Goal: Task Accomplishment & Management: Manage account settings

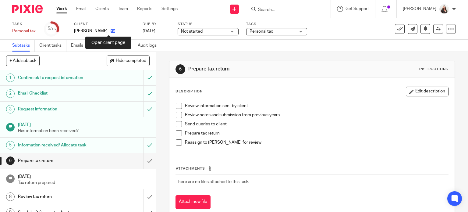
click at [111, 31] on icon at bounding box center [113, 31] width 5 height 5
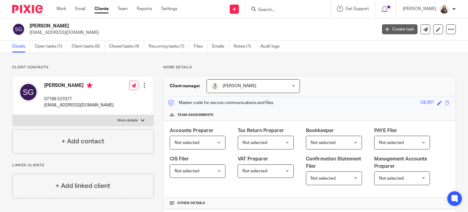
click at [394, 28] on link "Create task" at bounding box center [399, 29] width 35 height 10
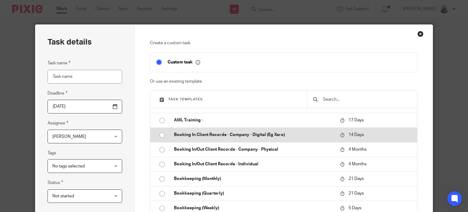
scroll to position [31, 0]
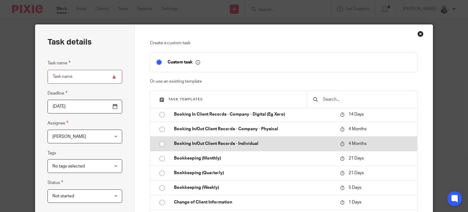
click at [232, 142] on p "Booking In/Out Client Records - Individual" at bounding box center [254, 144] width 160 height 6
type input "2026-01-24"
type input "Booking In/Out Client Records - Individual"
checkbox input "false"
radio input "true"
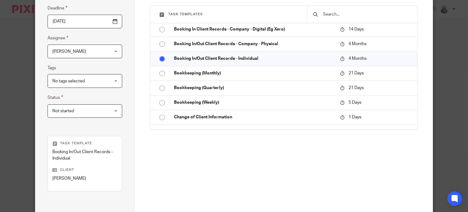
scroll to position [153, 0]
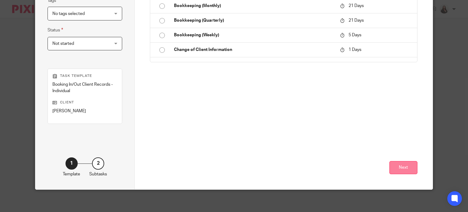
click at [405, 172] on button "Next" at bounding box center [404, 167] width 28 height 13
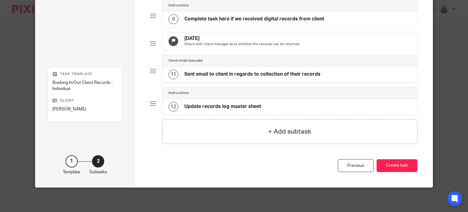
scroll to position [313, 0]
click at [389, 168] on button "Create task" at bounding box center [397, 165] width 41 height 13
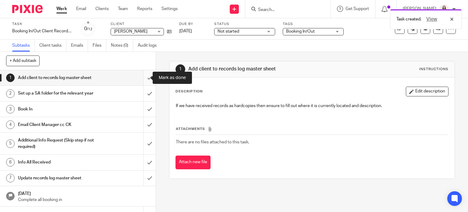
click at [142, 75] on input "submit" at bounding box center [78, 77] width 156 height 15
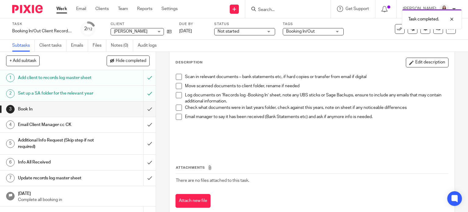
scroll to position [31, 0]
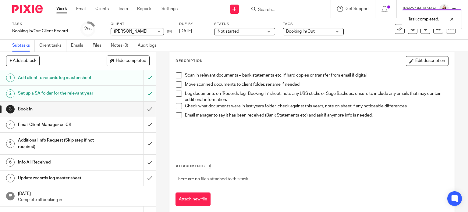
click at [178, 75] on span at bounding box center [179, 75] width 6 height 6
click at [180, 85] on span at bounding box center [179, 84] width 6 height 6
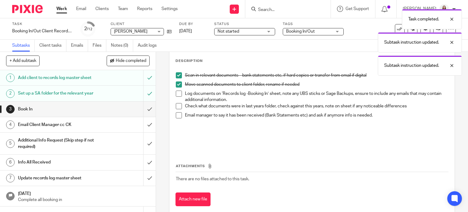
click at [178, 94] on span at bounding box center [179, 94] width 6 height 6
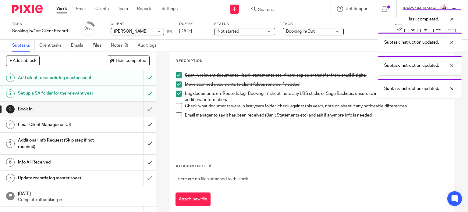
click at [177, 105] on span at bounding box center [179, 106] width 6 height 6
click at [176, 114] on span at bounding box center [179, 115] width 6 height 6
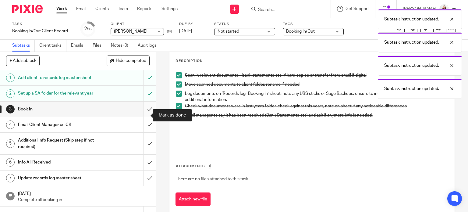
click at [143, 113] on input "submit" at bounding box center [78, 109] width 156 height 15
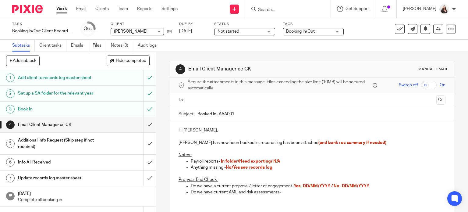
drag, startPoint x: 272, startPoint y: 161, endPoint x: 279, endPoint y: 156, distance: 8.8
click at [272, 161] on span "In folder/Need exporting/ N/A" at bounding box center [250, 161] width 59 height 4
drag, startPoint x: 217, startPoint y: 114, endPoint x: 235, endPoint y: 101, distance: 21.4
click at [218, 113] on input "Booked In- AAA001" at bounding box center [322, 114] width 249 height 14
type input "Booked In- GIL001"
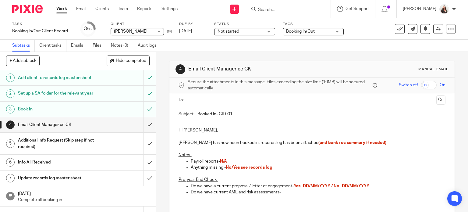
click at [192, 129] on p "Hi Megan Symonds," at bounding box center [312, 130] width 267 height 6
click at [384, 142] on p "Stuart Gillespie has now been booked in, records log has been attached (and ban…" at bounding box center [312, 143] width 267 height 6
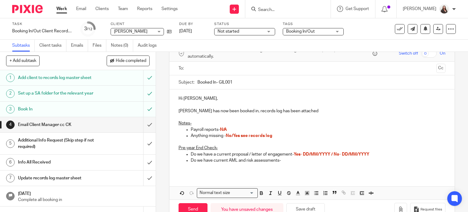
scroll to position [38, 0]
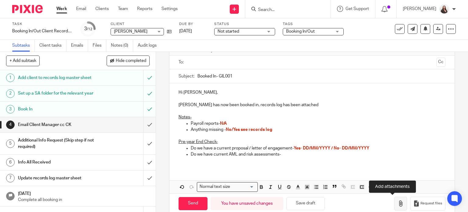
click at [398, 203] on icon "button" at bounding box center [401, 203] width 6 height 6
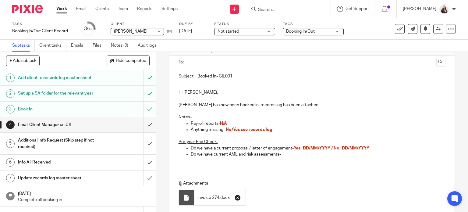
click at [236, 198] on icon "button" at bounding box center [238, 198] width 6 height 6
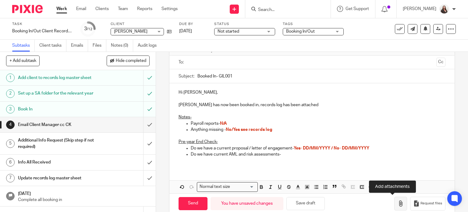
click at [397, 203] on button "button" at bounding box center [401, 204] width 13 height 14
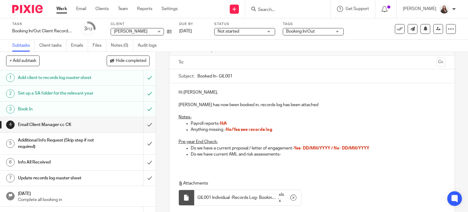
click at [232, 128] on span "No/Yes see records log" at bounding box center [249, 129] width 47 height 4
drag, startPoint x: 283, startPoint y: 155, endPoint x: 347, endPoint y: 147, distance: 64.5
click at [283, 155] on p "Do we have current AML and risk assessments-" at bounding box center [318, 154] width 255 height 6
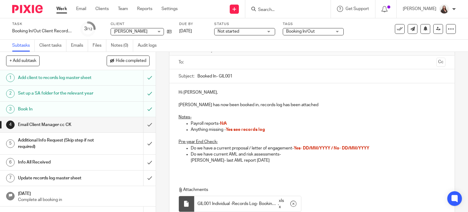
click at [212, 159] on p "S Gillespie- last AML report 31-05-2025" at bounding box center [318, 160] width 255 height 6
click at [303, 160] on p "S Gillespie- both ID's in date, last AML report 31-05-2025" at bounding box center [318, 160] width 255 height 6
click at [334, 160] on p "S Gillespie- both ID's in date, last AML report 31-05-2025, risk assessment" at bounding box center [318, 160] width 255 height 6
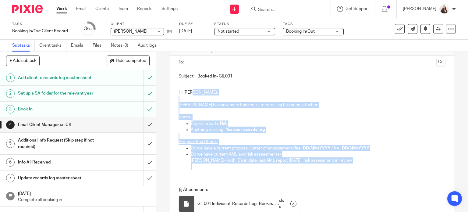
drag, startPoint x: 361, startPoint y: 172, endPoint x: 217, endPoint y: 94, distance: 164.0
click at [217, 94] on div "Hi Meg, Stuart Gillespie has now been booked in, records log has been attached …" at bounding box center [313, 128] width 286 height 91
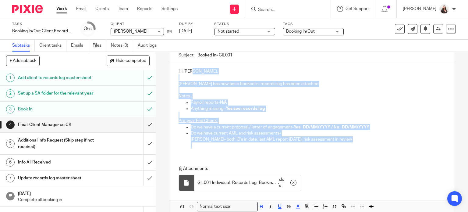
scroll to position [88, 0]
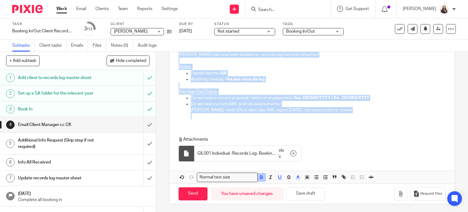
click at [260, 177] on icon "button" at bounding box center [261, 178] width 2 height 2
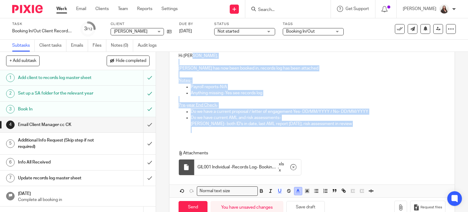
click at [296, 191] on icon "button" at bounding box center [298, 190] width 5 height 5
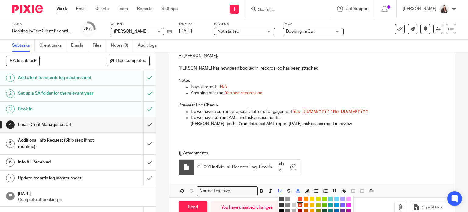
click at [281, 209] on li "color:#000000" at bounding box center [282, 211] width 5 height 5
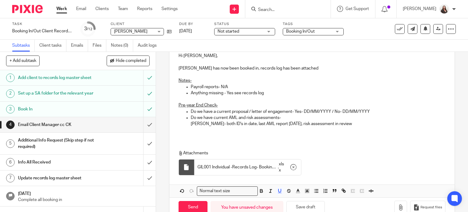
click at [300, 144] on div "Attachments GIL001 Individual -Records Log- Booking In 24-2025 . xlsx" at bounding box center [313, 161] width 286 height 34
click at [333, 110] on p "Do we have a current proposal / letter of engagement- Yes- DD/MM/YYYY / No- DD/…" at bounding box center [318, 112] width 255 height 6
click at [306, 109] on p "Do we have a current proposal / letter of engagement- No- DD/MM/YYYY" at bounding box center [318, 112] width 255 height 6
drag, startPoint x: 302, startPoint y: 111, endPoint x: 305, endPoint y: 109, distance: 3.9
click at [305, 110] on p "Do we have a current proposal / letter of engagement- No- DD/MM/YYYY" at bounding box center [318, 112] width 255 height 6
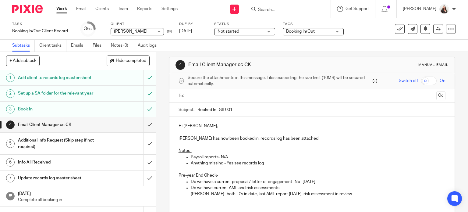
scroll to position [0, 0]
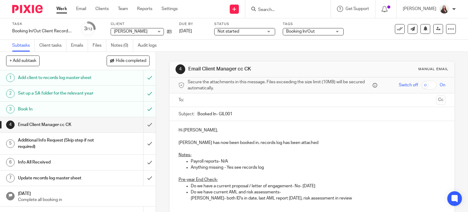
click at [198, 98] on input "text" at bounding box center [312, 100] width 244 height 7
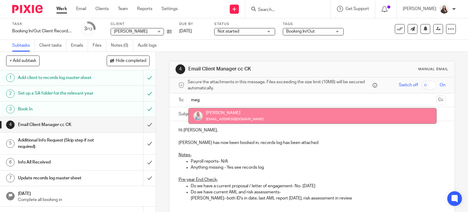
type input "meg"
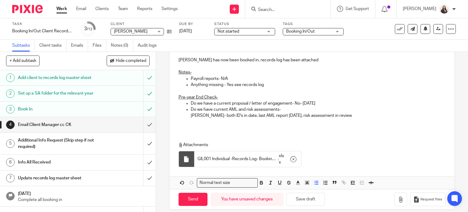
scroll to position [89, 0]
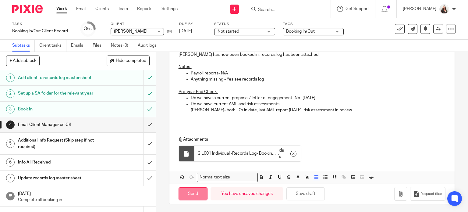
click at [198, 194] on input "Send" at bounding box center [193, 193] width 29 height 13
type input "Sent"
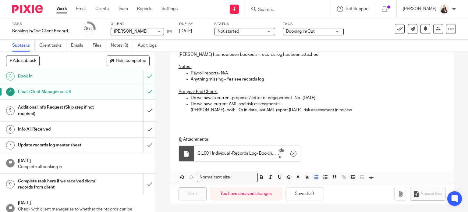
scroll to position [38, 0]
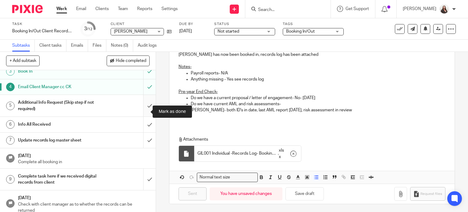
click at [142, 113] on input "submit" at bounding box center [78, 106] width 156 height 22
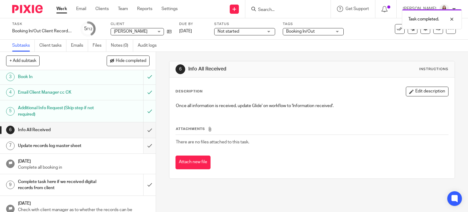
scroll to position [38, 0]
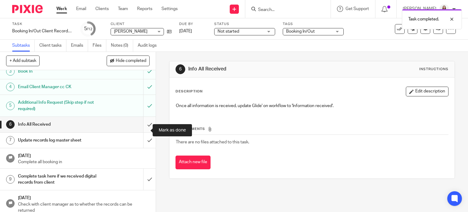
click at [142, 131] on input "submit" at bounding box center [78, 124] width 156 height 15
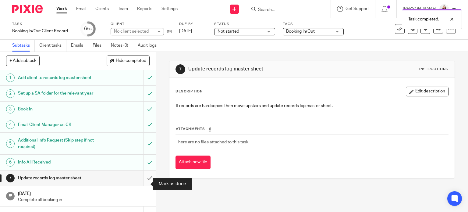
click at [144, 185] on input "submit" at bounding box center [78, 177] width 156 height 15
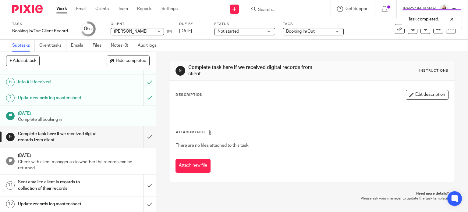
scroll to position [85, 0]
click at [140, 138] on input "submit" at bounding box center [78, 137] width 156 height 22
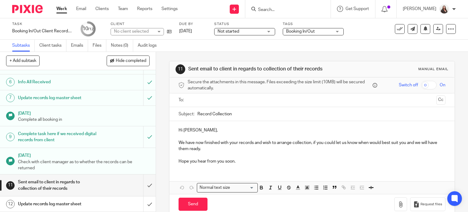
scroll to position [85, 0]
click at [143, 185] on input "submit" at bounding box center [78, 185] width 156 height 22
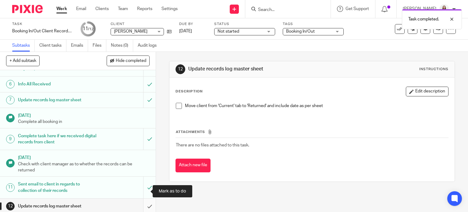
scroll to position [85, 0]
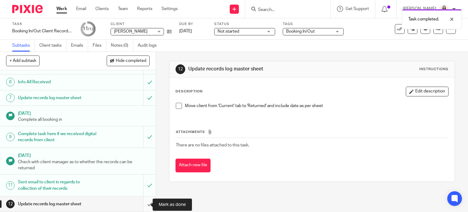
click at [144, 205] on input "submit" at bounding box center [78, 203] width 156 height 15
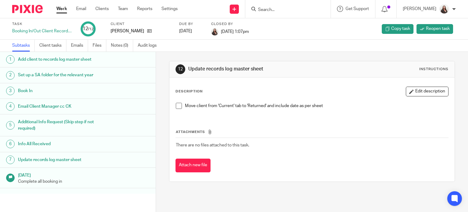
click at [282, 9] on input "Search" at bounding box center [285, 9] width 55 height 5
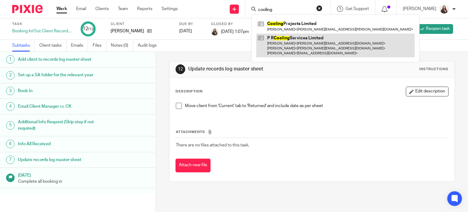
type input "cooling"
click at [296, 43] on link at bounding box center [336, 46] width 159 height 24
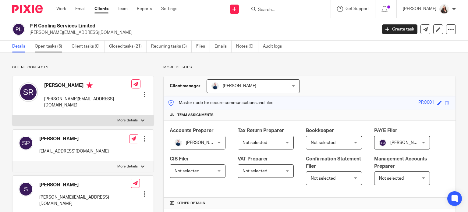
click at [57, 45] on link "Open tasks (6)" at bounding box center [51, 47] width 32 height 12
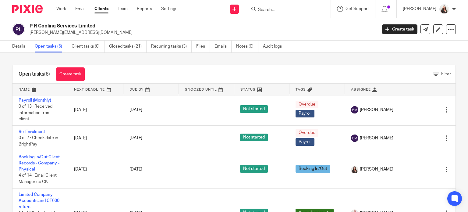
scroll to position [120, 0]
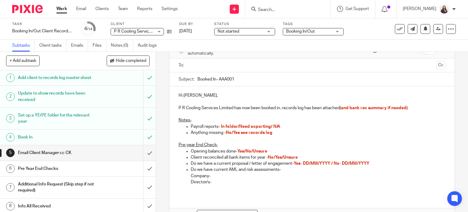
scroll to position [38, 0]
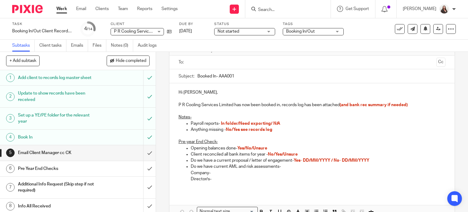
drag, startPoint x: 188, startPoint y: 92, endPoint x: 195, endPoint y: 88, distance: 7.8
click at [188, 92] on p "Hi Philip Rowberry," at bounding box center [312, 92] width 267 height 6
drag, startPoint x: 218, startPoint y: 76, endPoint x: 248, endPoint y: 65, distance: 31.9
click at [218, 75] on input "Booked In- AAA001" at bounding box center [322, 76] width 249 height 14
type input "Booked In- PRC001"
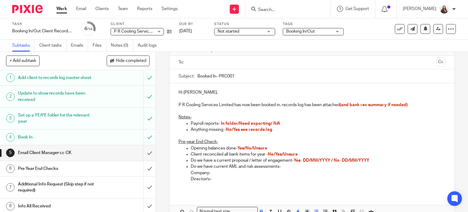
click at [238, 124] on span "In folder/Need exporting/ N/A" at bounding box center [250, 123] width 59 height 4
click at [262, 121] on p "Payroll reports- Need exporting/ N/A" at bounding box center [318, 123] width 255 height 6
click at [411, 103] on p "P R Cooling Services Limited has now been booked in, records log has been attac…" at bounding box center [312, 105] width 267 height 6
click at [271, 146] on p "Opening balances done- Yes/No/Unsure" at bounding box center [318, 148] width 255 height 6
click at [299, 154] on p "Client reconciled all bank items for year - No/Yes/Unsure" at bounding box center [318, 154] width 255 height 6
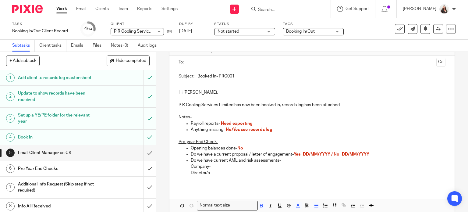
click at [273, 130] on p "Anything missing - No/Yes see records log" at bounding box center [318, 130] width 255 height 6
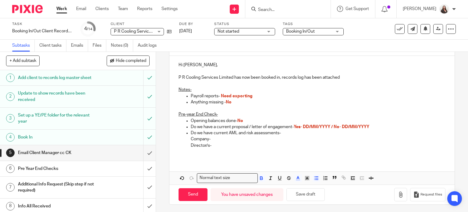
scroll to position [66, 0]
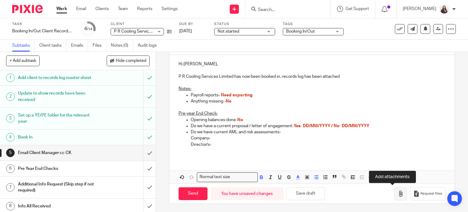
click at [398, 195] on icon "button" at bounding box center [401, 194] width 6 height 6
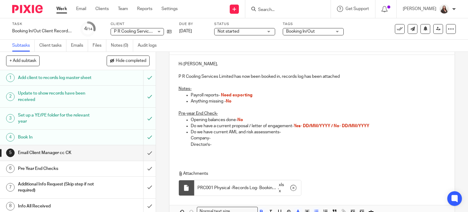
click at [335, 124] on span "Yes- DD/MM/YYYY / No- DD/MM/YYYY" at bounding box center [332, 126] width 76 height 4
drag, startPoint x: 302, startPoint y: 126, endPoint x: 315, endPoint y: 117, distance: 16.2
click at [302, 126] on span "No- DD/MM/YYYY" at bounding box center [312, 126] width 36 height 4
click at [211, 136] on p "Company-" at bounding box center [318, 138] width 255 height 6
click at [221, 143] on p "Director/s-" at bounding box center [318, 145] width 255 height 6
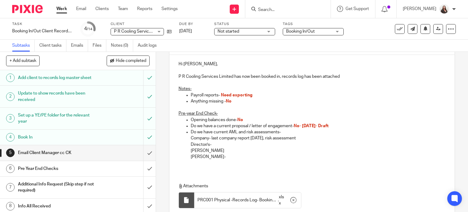
click at [215, 151] on p "Simon Pyke" at bounding box center [318, 151] width 255 height 6
click at [219, 150] on p "Simon Pyke-" at bounding box center [318, 151] width 255 height 6
click at [290, 149] on p "Simon Pyke- Driving licence indate, only one ID," at bounding box center [318, 151] width 255 height 6
click at [249, 150] on p "Simon Pyke- Driving licence indate, only one ID," at bounding box center [318, 151] width 255 height 6
drag, startPoint x: 285, startPoint y: 150, endPoint x: 306, endPoint y: 146, distance: 21.0
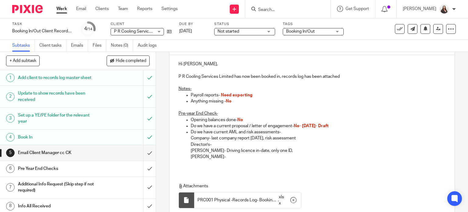
click at [286, 150] on p "Simon Pyke- Driving licence in-date, only one ID," at bounding box center [318, 151] width 255 height 6
click at [361, 154] on p "Steven Radziejokski-" at bounding box center [318, 157] width 255 height 6
click at [362, 151] on p "Simon Pyke- Driving licence in-date, only one ID, last AML 29-11-2024, risk ass…" at bounding box center [318, 151] width 255 height 6
click at [316, 138] on p "Company- last company report 29-11-2024, risk assessment" at bounding box center [318, 138] width 255 height 6
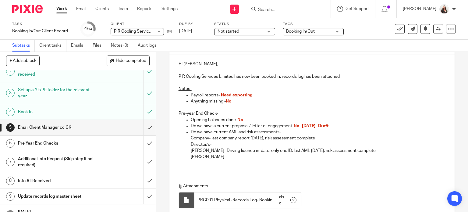
scroll to position [31, 0]
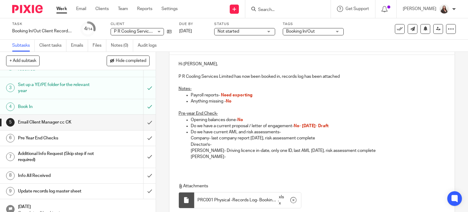
click at [239, 157] on p "Steven Radziejokski-" at bounding box center [318, 157] width 255 height 6
click at [342, 156] on p "Steven Radziejokski- both iD's in-date, last AML 29-11-2024, risk assessment" at bounding box center [318, 157] width 255 height 6
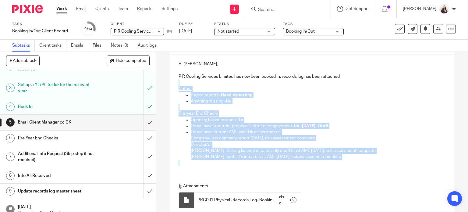
drag, startPoint x: 366, startPoint y: 160, endPoint x: 228, endPoint y: 80, distance: 159.1
click at [228, 80] on div "Hi Phil, P R Cooling Services Limited has now been booked in, records log has b…" at bounding box center [313, 113] width 286 height 116
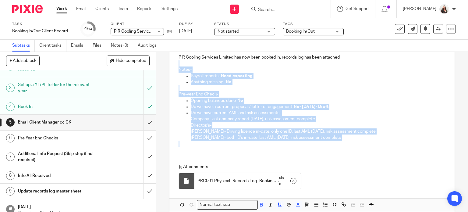
scroll to position [113, 0]
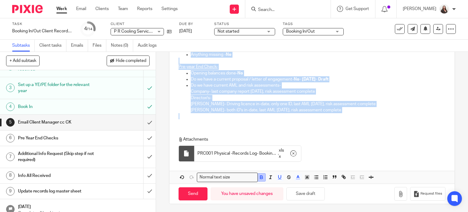
click at [260, 178] on icon "button" at bounding box center [261, 176] width 5 height 5
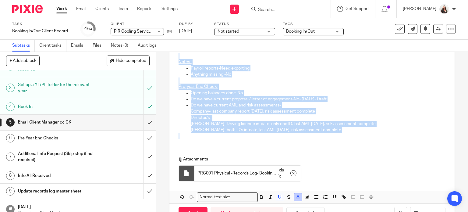
click at [298, 196] on icon "button" at bounding box center [298, 196] width 5 height 5
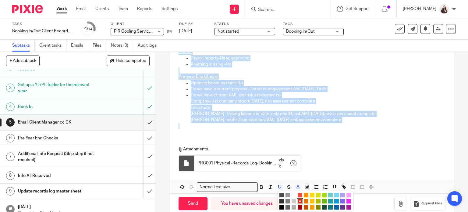
scroll to position [113, 0]
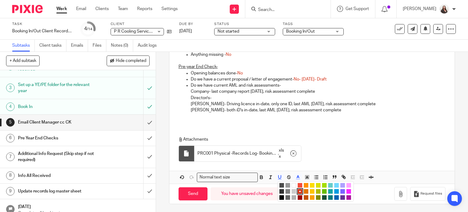
click at [280, 198] on li "color:#000000" at bounding box center [282, 197] width 5 height 5
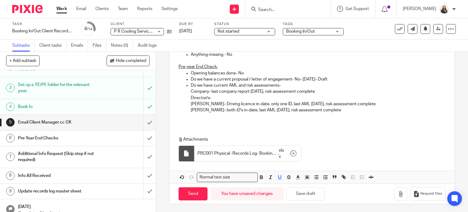
click at [303, 124] on div "Hi Phil, P R Cooling Services Limited has now been booked in, records log has b…" at bounding box center [313, 95] width 286 height 175
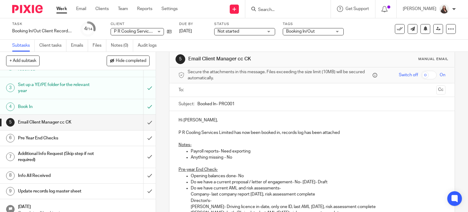
scroll to position [0, 0]
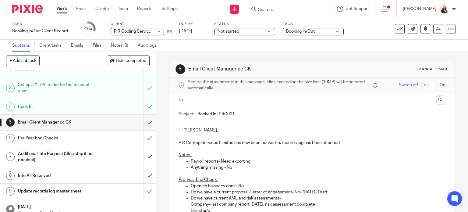
click at [195, 100] on input "text" at bounding box center [312, 100] width 244 height 7
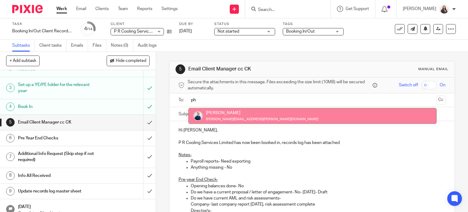
type input "ph"
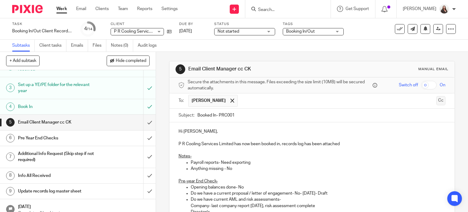
click at [437, 102] on button "Cc" at bounding box center [441, 100] width 9 height 9
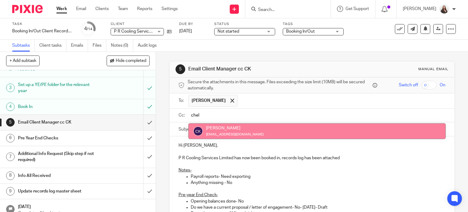
type input "chel"
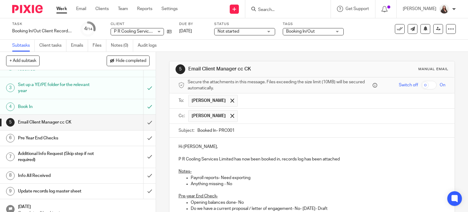
click at [254, 146] on p "Hi Phil," at bounding box center [312, 147] width 267 height 6
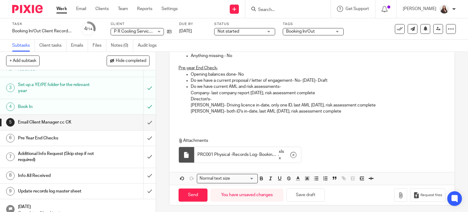
scroll to position [129, 0]
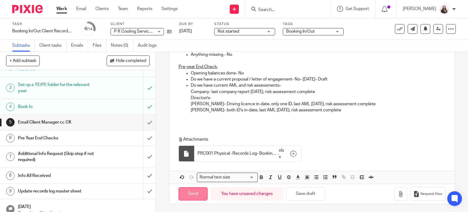
click at [192, 195] on input "Send" at bounding box center [193, 193] width 29 height 13
type input "Sent"
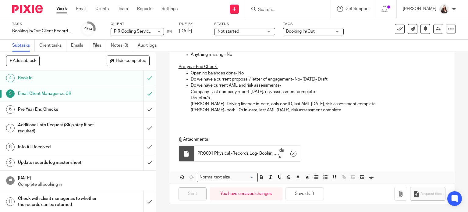
scroll to position [61, 0]
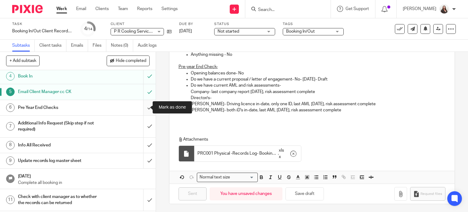
click at [142, 108] on input "submit" at bounding box center [78, 107] width 156 height 15
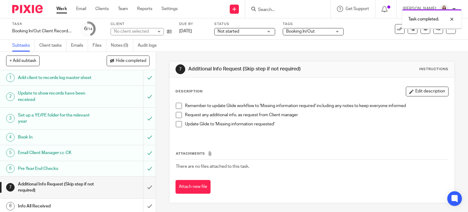
scroll to position [76, 0]
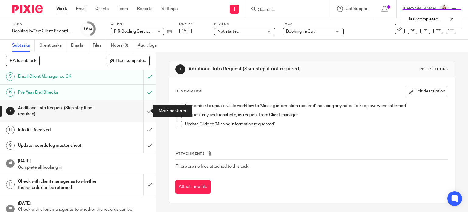
click at [143, 111] on input "submit" at bounding box center [78, 111] width 156 height 22
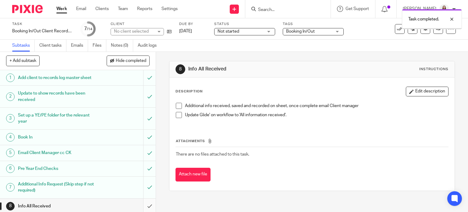
scroll to position [53, 0]
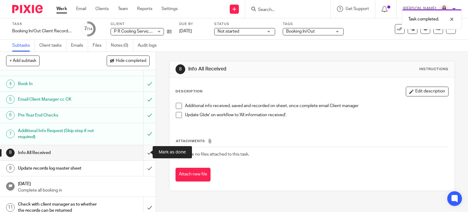
click at [143, 152] on input "submit" at bounding box center [78, 152] width 156 height 15
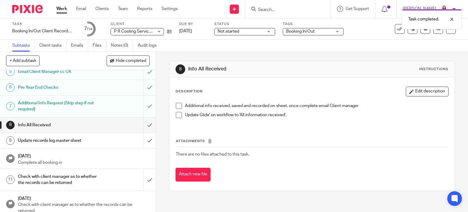
scroll to position [84, 0]
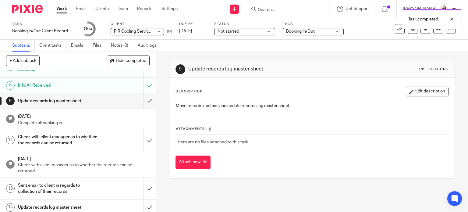
scroll to position [123, 0]
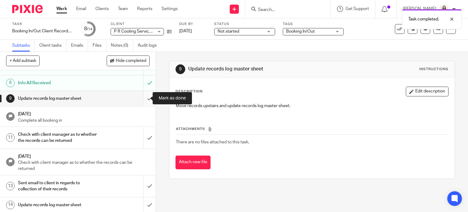
click at [143, 99] on input "submit" at bounding box center [78, 98] width 156 height 15
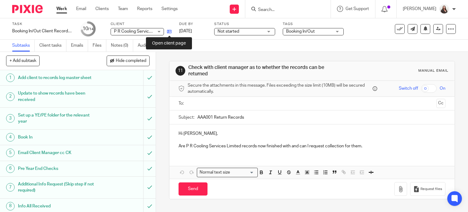
click at [170, 32] on icon at bounding box center [169, 31] width 5 height 5
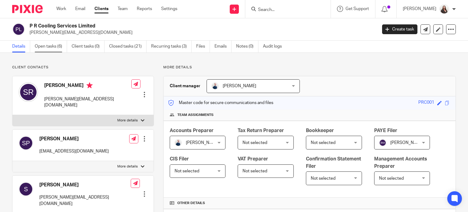
click at [47, 42] on link "Open tasks (6)" at bounding box center [51, 47] width 32 height 12
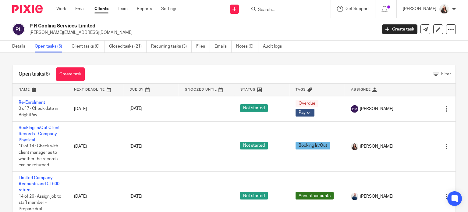
scroll to position [15, 0]
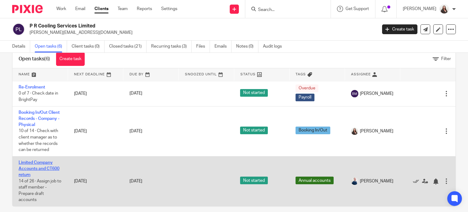
click at [45, 167] on link "Limited Company Accounts and CT600 return" at bounding box center [39, 168] width 41 height 17
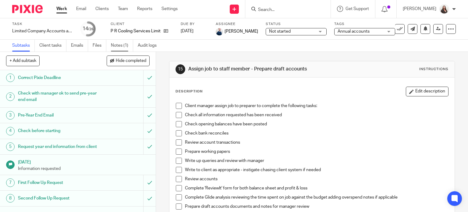
click at [122, 47] on link "Notes (1)" at bounding box center [122, 46] width 22 height 12
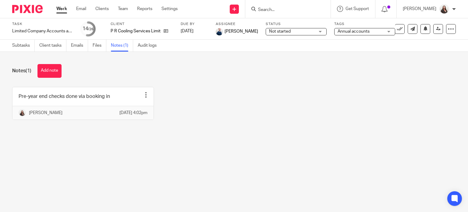
click at [275, 8] on input "Search" at bounding box center [285, 9] width 55 height 5
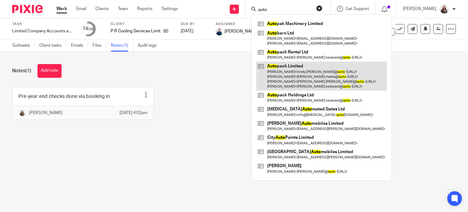
type input "auto"
click at [291, 81] on link at bounding box center [322, 76] width 131 height 29
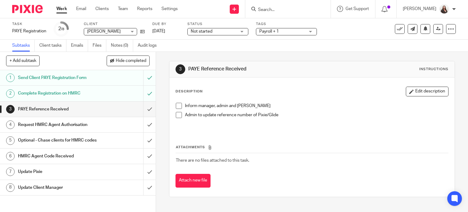
click at [59, 9] on link "Work" at bounding box center [61, 9] width 11 height 6
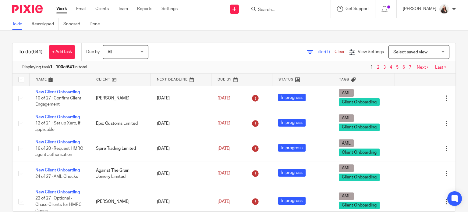
click at [316, 52] on span "Filter (1)" at bounding box center [325, 52] width 19 height 4
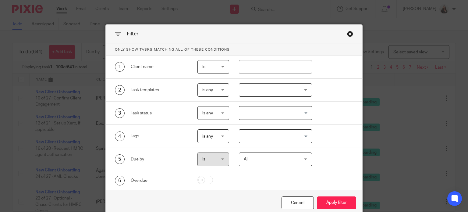
click at [253, 86] on div at bounding box center [275, 90] width 73 height 14
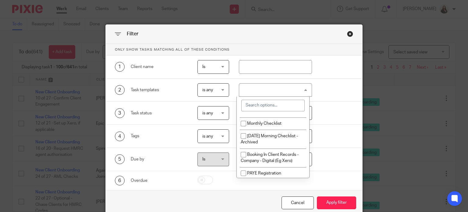
scroll to position [503, 0]
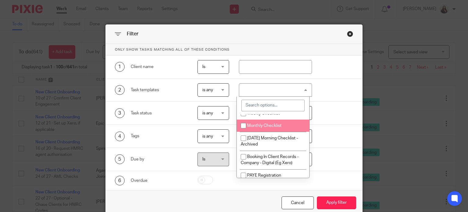
click at [261, 128] on span "Monthly Checklist" at bounding box center [264, 126] width 34 height 4
checkbox input "true"
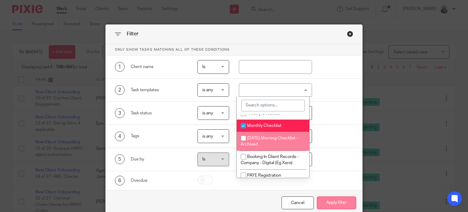
click at [337, 203] on button "Apply filter" at bounding box center [336, 202] width 39 height 13
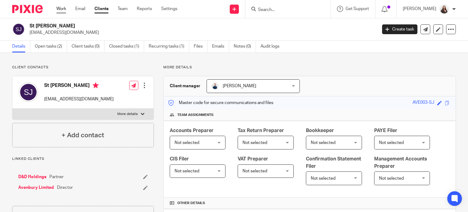
click at [59, 9] on link "Work" at bounding box center [61, 9] width 10 height 6
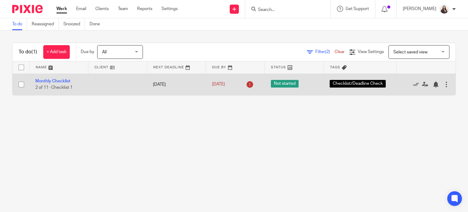
click at [56, 78] on td "Monthly Checklist 2 of 11 · Checklist 1" at bounding box center [58, 85] width 59 height 22
click at [56, 79] on link "Monthly Checklist" at bounding box center [52, 81] width 35 height 4
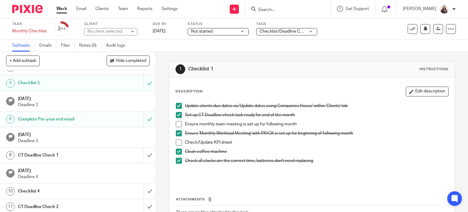
scroll to position [48, 0]
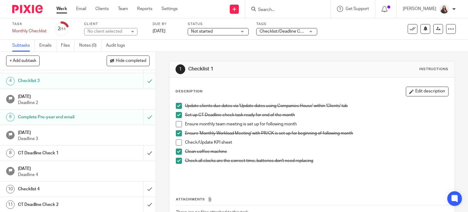
click at [38, 151] on h1 "CT Deadline Check 1" at bounding box center [58, 153] width 80 height 9
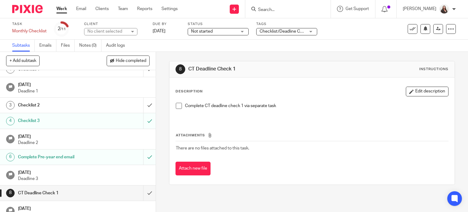
scroll to position [15, 0]
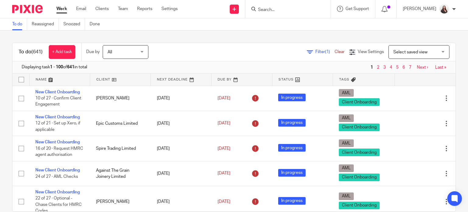
click at [316, 53] on span "Filter (1)" at bounding box center [325, 52] width 19 height 4
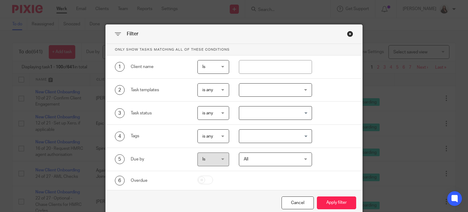
click at [256, 91] on div at bounding box center [275, 90] width 73 height 14
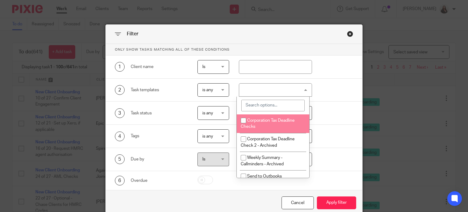
scroll to position [259, 0]
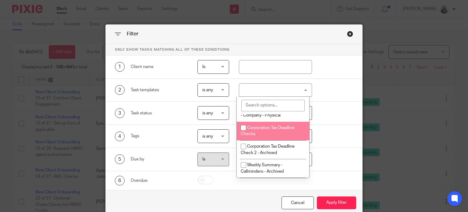
click at [251, 140] on li "Corporation Tax Deadline Checks" at bounding box center [273, 131] width 73 height 19
checkbox input "true"
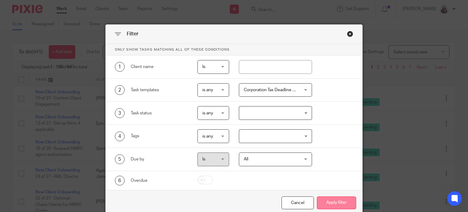
click at [345, 201] on button "Apply filter" at bounding box center [336, 202] width 39 height 13
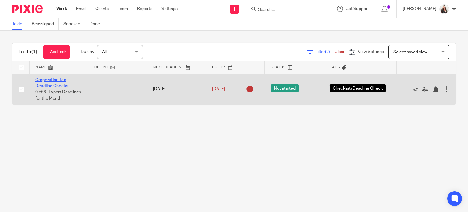
click at [57, 86] on link "Corporation Tax Deadline Checks" at bounding box center [51, 83] width 33 height 10
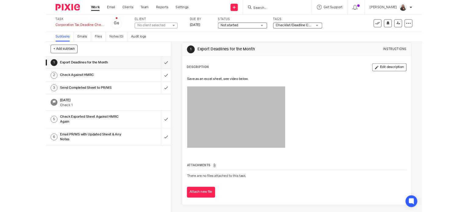
scroll to position [31, 0]
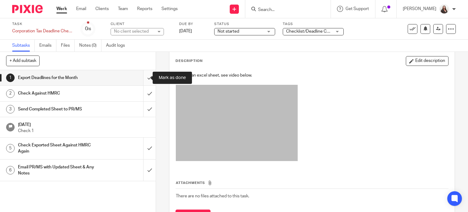
click at [142, 78] on input "submit" at bounding box center [78, 77] width 156 height 15
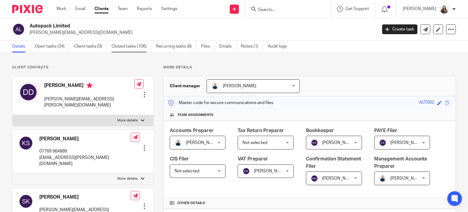
click at [132, 48] on link "Closed tasks (106)" at bounding box center [132, 47] width 40 height 12
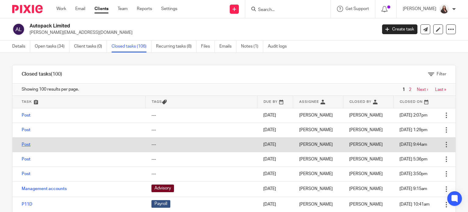
click at [24, 144] on link "Post" at bounding box center [26, 144] width 9 height 4
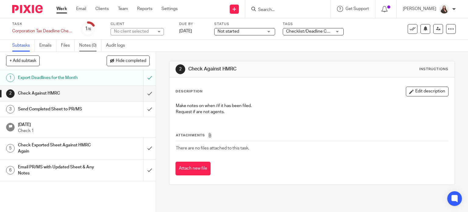
click at [89, 47] on link "Notes (0)" at bounding box center [90, 46] width 22 height 12
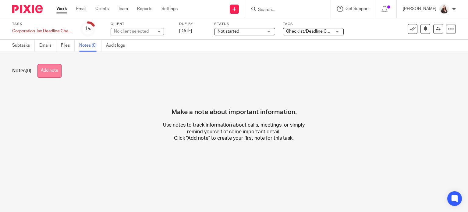
click at [55, 74] on button "Add note" at bounding box center [50, 71] width 24 height 14
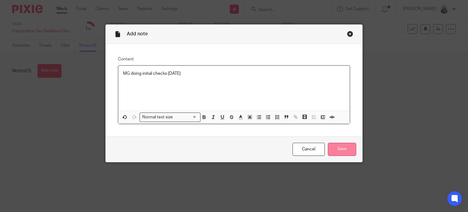
click at [341, 147] on input "Save" at bounding box center [342, 149] width 28 height 13
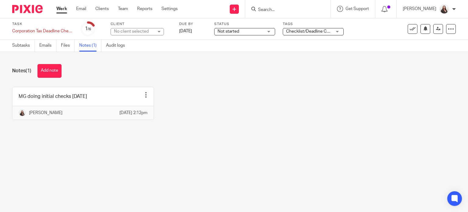
click at [290, 11] on input "Search" at bounding box center [285, 9] width 55 height 5
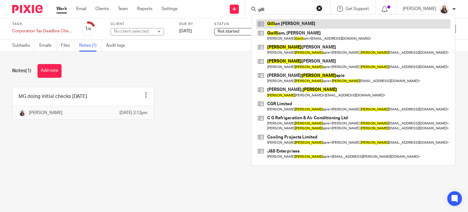
type input "gilli"
click at [303, 22] on link at bounding box center [354, 23] width 194 height 9
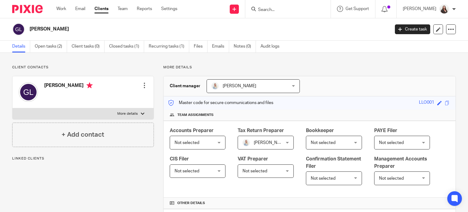
click at [47, 46] on link "Open tasks (2)" at bounding box center [51, 47] width 32 height 12
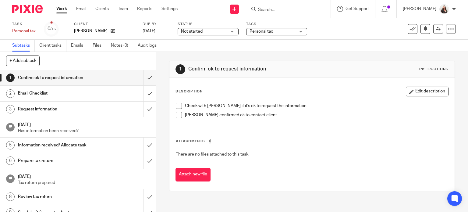
click at [176, 105] on span at bounding box center [179, 106] width 6 height 6
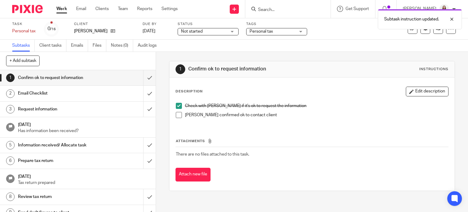
drag, startPoint x: 178, startPoint y: 115, endPoint x: 162, endPoint y: 103, distance: 19.3
click at [177, 114] on span at bounding box center [179, 115] width 6 height 6
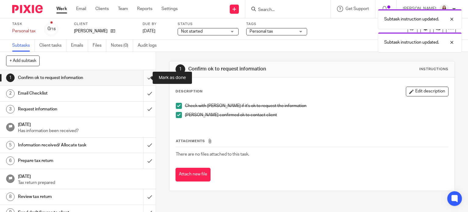
click at [142, 76] on input "submit" at bounding box center [78, 77] width 156 height 15
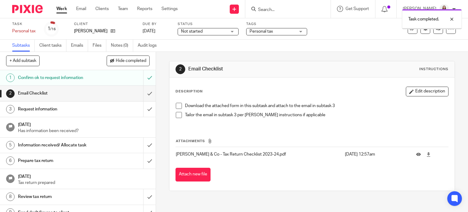
click at [143, 91] on input "submit" at bounding box center [78, 93] width 156 height 15
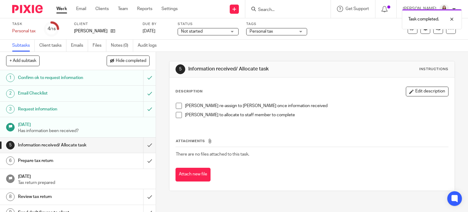
click at [179, 106] on span at bounding box center [179, 106] width 6 height 6
click at [180, 119] on li "Megan Symonds to allocate to staff member to complete" at bounding box center [312, 116] width 273 height 9
click at [178, 116] on span at bounding box center [179, 115] width 6 height 6
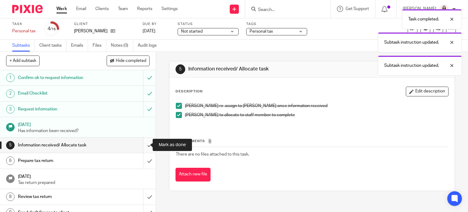
click at [144, 145] on input "submit" at bounding box center [78, 145] width 156 height 15
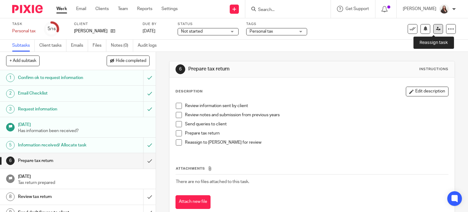
click at [436, 30] on icon at bounding box center [438, 29] width 5 height 5
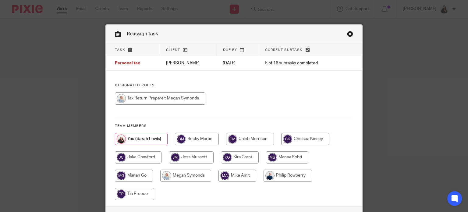
click at [151, 99] on input "radio" at bounding box center [160, 98] width 91 height 12
radio input "true"
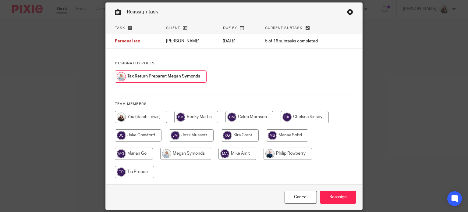
scroll to position [44, 0]
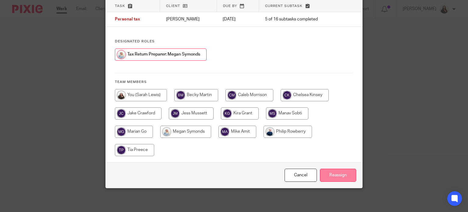
click at [334, 174] on input "Reassign" at bounding box center [338, 175] width 36 height 13
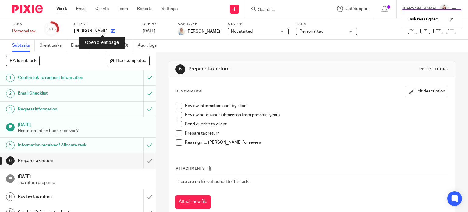
click at [111, 32] on icon at bounding box center [113, 31] width 5 height 5
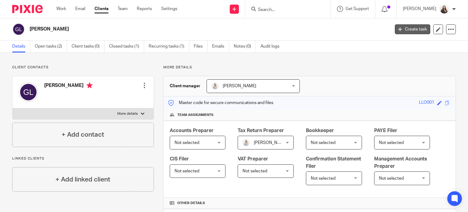
click at [399, 31] on link "Create task" at bounding box center [412, 29] width 35 height 10
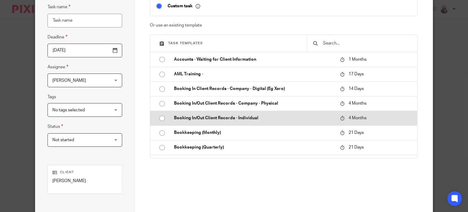
scroll to position [68, 0]
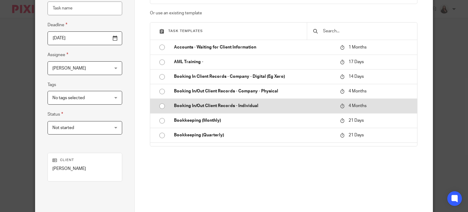
click at [232, 103] on p "Booking In/Out Client Records - Individual" at bounding box center [254, 106] width 160 height 6
type input "[DATE]"
type input "Booking In/Out Client Records - Individual"
checkbox input "false"
radio input "true"
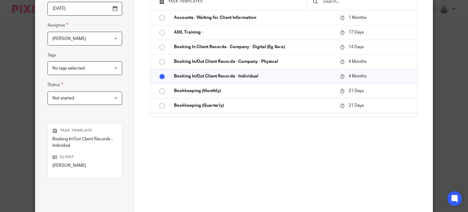
scroll to position [154, 0]
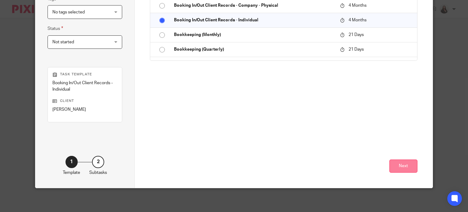
click at [412, 162] on button "Next" at bounding box center [404, 166] width 28 height 13
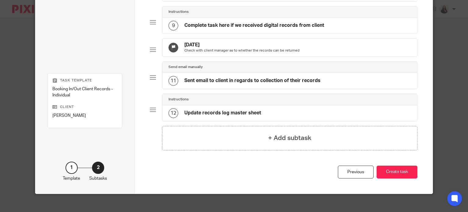
scroll to position [313, 0]
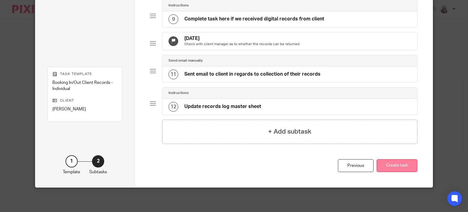
click at [403, 167] on button "Create task" at bounding box center [397, 165] width 41 height 13
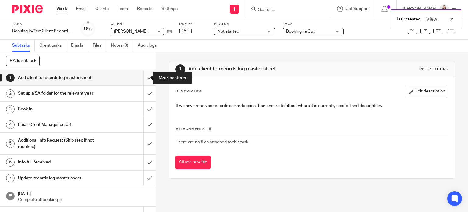
click at [143, 76] on input "submit" at bounding box center [78, 77] width 156 height 15
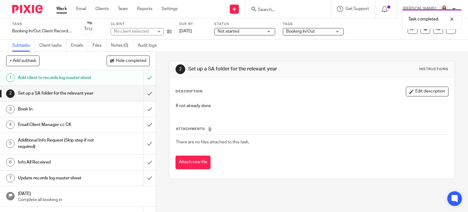
click at [144, 96] on input "submit" at bounding box center [78, 93] width 156 height 15
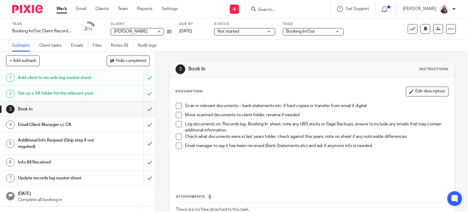
click at [178, 106] on span at bounding box center [179, 106] width 6 height 6
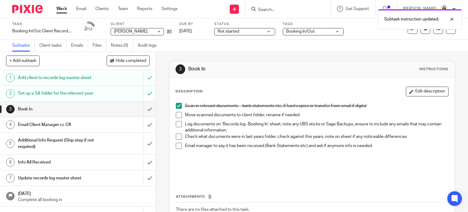
click at [178, 114] on span at bounding box center [179, 115] width 6 height 6
click at [177, 124] on span at bounding box center [179, 124] width 6 height 6
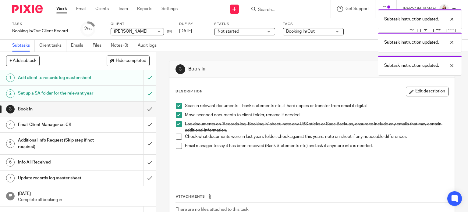
click at [176, 137] on span at bounding box center [179, 137] width 6 height 6
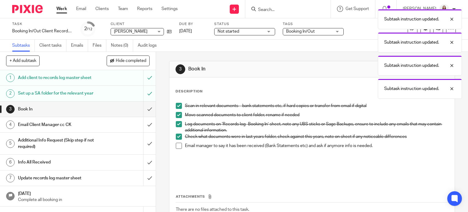
click at [177, 147] on span at bounding box center [179, 146] width 6 height 6
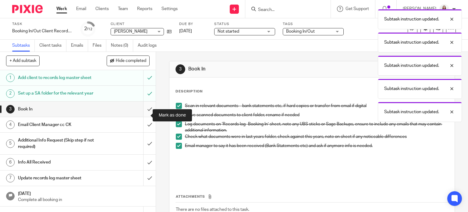
click at [143, 117] on input "submit" at bounding box center [78, 109] width 156 height 15
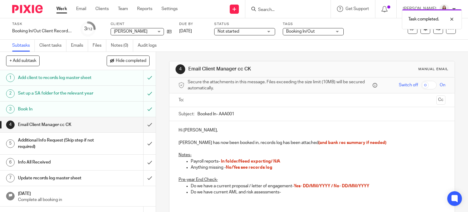
click at [217, 113] on input "Booked In- AAA001" at bounding box center [322, 114] width 249 height 14
type input "Booked In- LLO001"
click at [190, 130] on p "Hi Megan Symonds," at bounding box center [312, 130] width 267 height 6
click at [377, 142] on p "Gillian Lloyd has now been booked in, records log has been attached (and bank r…" at bounding box center [312, 143] width 267 height 6
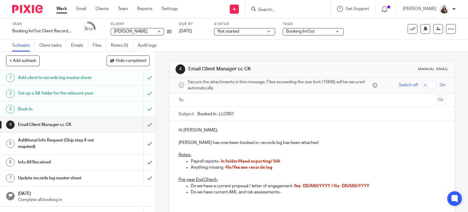
click at [272, 160] on span "In folder/Need exporting/ N/A" at bounding box center [250, 161] width 59 height 4
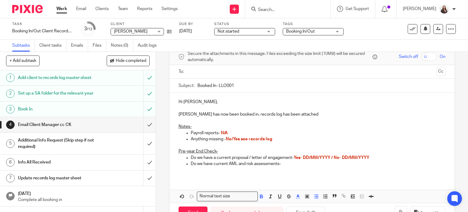
scroll to position [38, 0]
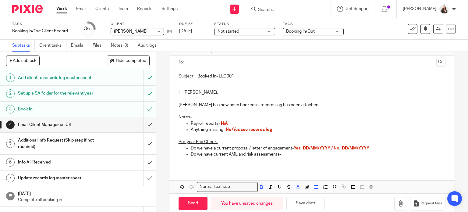
click at [234, 129] on span "No/Yes see records log" at bounding box center [249, 129] width 47 height 4
click at [398, 203] on icon "button" at bounding box center [401, 203] width 6 height 6
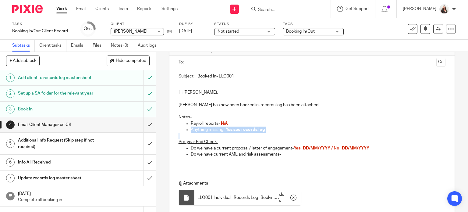
drag, startPoint x: 268, startPoint y: 133, endPoint x: 228, endPoint y: 122, distance: 41.8
click at [228, 122] on div "Hi Meg, Gillian Lloyd has now been booked in, records log has been attached Not…" at bounding box center [313, 125] width 286 height 85
drag, startPoint x: 330, startPoint y: 181, endPoint x: 220, endPoint y: 123, distance: 124.4
click at [220, 121] on div "Hi Meg, Gillian Lloyd has now been booked in, records log has been attached Not…" at bounding box center [313, 155] width 286 height 145
click at [304, 164] on div "Hi Meg, Gillian Lloyd has now been booked in, records log has been attached Not…" at bounding box center [313, 125] width 286 height 85
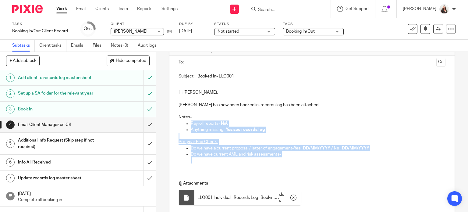
drag, startPoint x: 333, startPoint y: 171, endPoint x: 214, endPoint y: 115, distance: 131.8
click at [214, 115] on div "Hi Meg, Gillian Lloyd has now been booked in, records log has been attached Not…" at bounding box center [313, 155] width 286 height 145
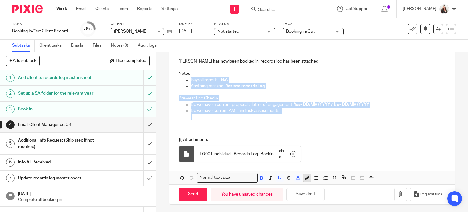
scroll to position [82, 0]
click at [261, 175] on icon "button" at bounding box center [261, 176] width 5 height 5
click at [297, 176] on polyline "button" at bounding box center [298, 176] width 2 height 2
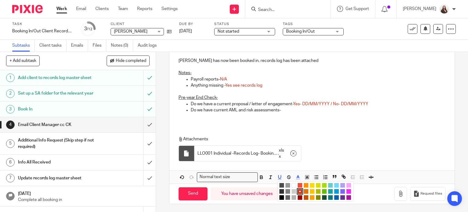
click at [281, 198] on li "color:#000000" at bounding box center [282, 197] width 5 height 5
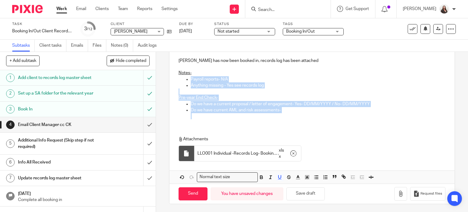
click at [305, 118] on p at bounding box center [318, 116] width 255 height 6
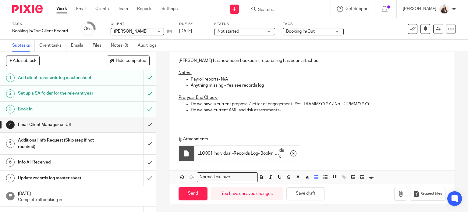
drag, startPoint x: 206, startPoint y: 118, endPoint x: 195, endPoint y: 119, distance: 11.0
click at [206, 118] on p at bounding box center [318, 116] width 255 height 6
drag, startPoint x: 216, startPoint y: 117, endPoint x: 174, endPoint y: 114, distance: 41.8
click at [174, 114] on div "Hi Meg, Gillian Lloyd has now been booked in, records log has been attached Not…" at bounding box center [313, 81] width 286 height 85
click at [291, 113] on p at bounding box center [318, 116] width 255 height 6
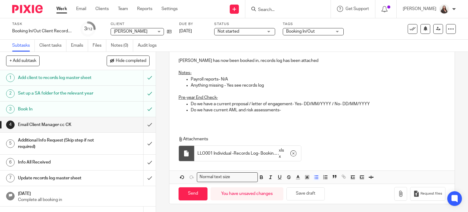
click at [295, 109] on p "Do we have current AML and risk assessments-" at bounding box center [318, 110] width 255 height 6
click at [330, 102] on p "Do we have a current proposal / letter of engagement- Yes- DD/MM/YYYY / No- DD/…" at bounding box center [318, 104] width 255 height 6
drag, startPoint x: 302, startPoint y: 103, endPoint x: 310, endPoint y: 99, distance: 8.3
click at [302, 102] on p "Do we have a current proposal / letter of engagement- Yes- DD/MM/YYYY" at bounding box center [318, 104] width 255 height 6
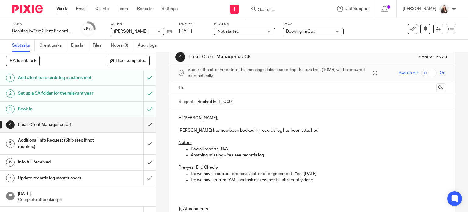
scroll to position [0, 0]
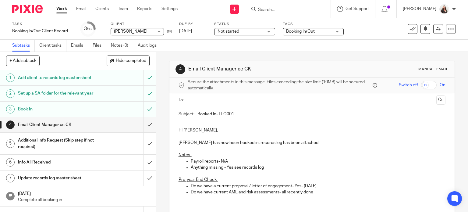
click at [202, 100] on input "text" at bounding box center [312, 100] width 244 height 7
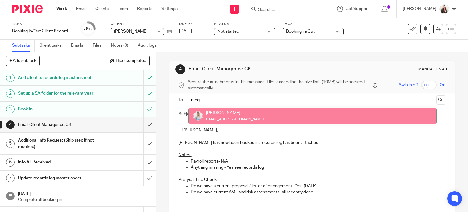
type input "meg"
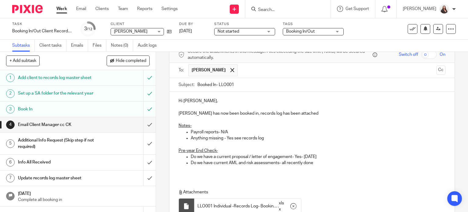
scroll to position [83, 0]
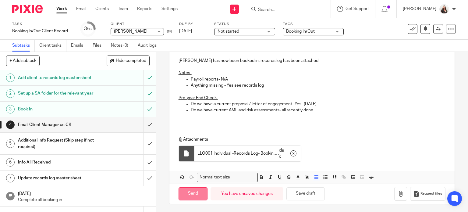
click at [190, 195] on input "Send" at bounding box center [193, 193] width 29 height 13
type input "Sent"
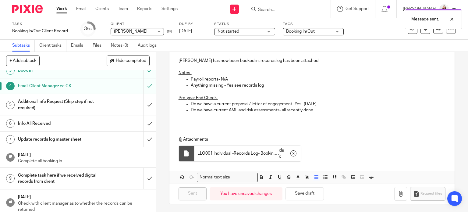
scroll to position [38, 0]
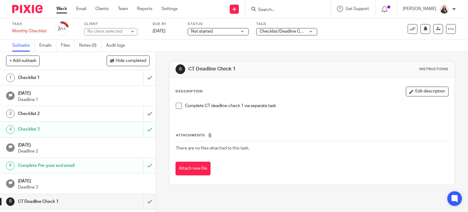
click at [52, 75] on h1 "Checklist 1" at bounding box center [58, 77] width 80 height 9
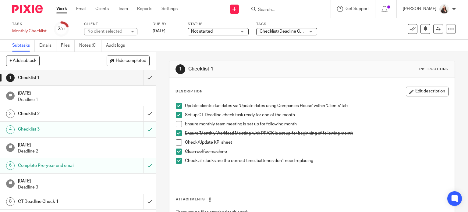
click at [179, 140] on span at bounding box center [179, 142] width 6 height 6
